Goal: Use online tool/utility: Use online tool/utility

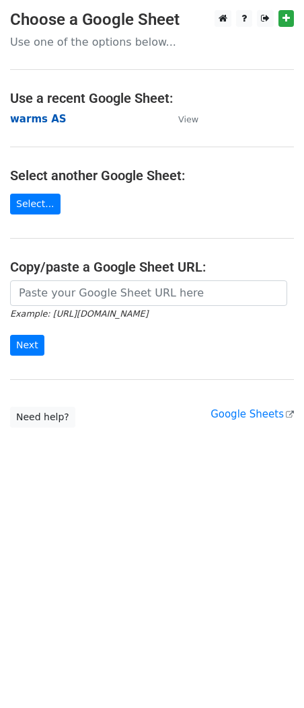
click at [44, 122] on strong "warms AS" at bounding box center [38, 119] width 56 height 12
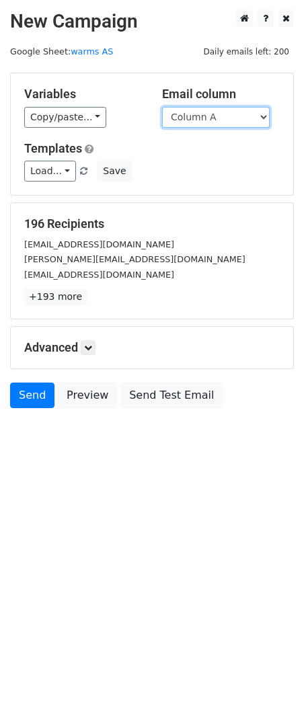
click at [189, 116] on select "Column A Column B Column C Column D Column E Column F Column G Column H Column …" at bounding box center [216, 117] width 108 height 21
select select "Column C"
click at [162, 107] on select "Column A Column B Column C Column D Column E Column F Column G Column H Column …" at bounding box center [216, 117] width 108 height 21
